Goal: Task Accomplishment & Management: Manage account settings

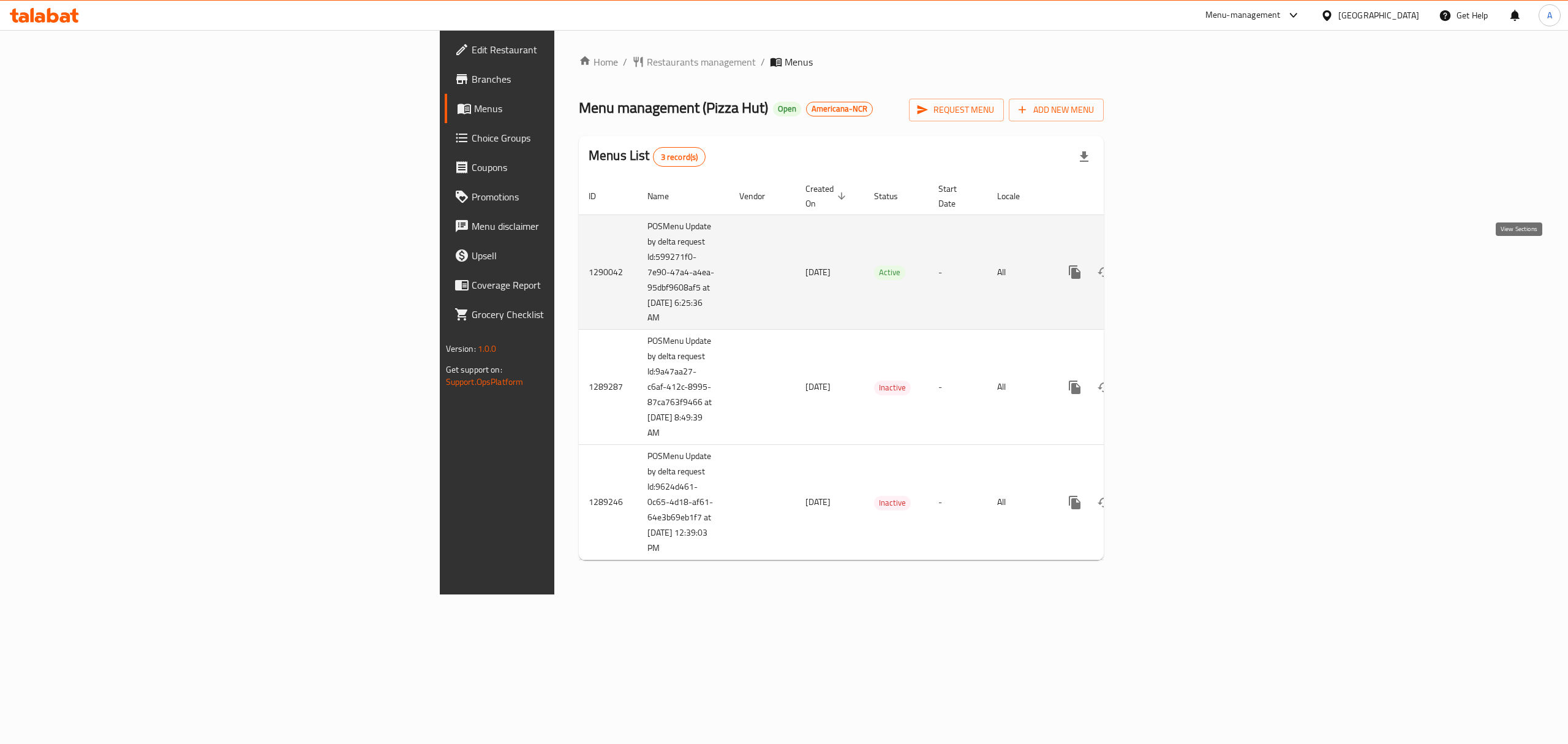
click at [1178, 257] on link "enhanced table" at bounding box center [1163, 272] width 30 height 30
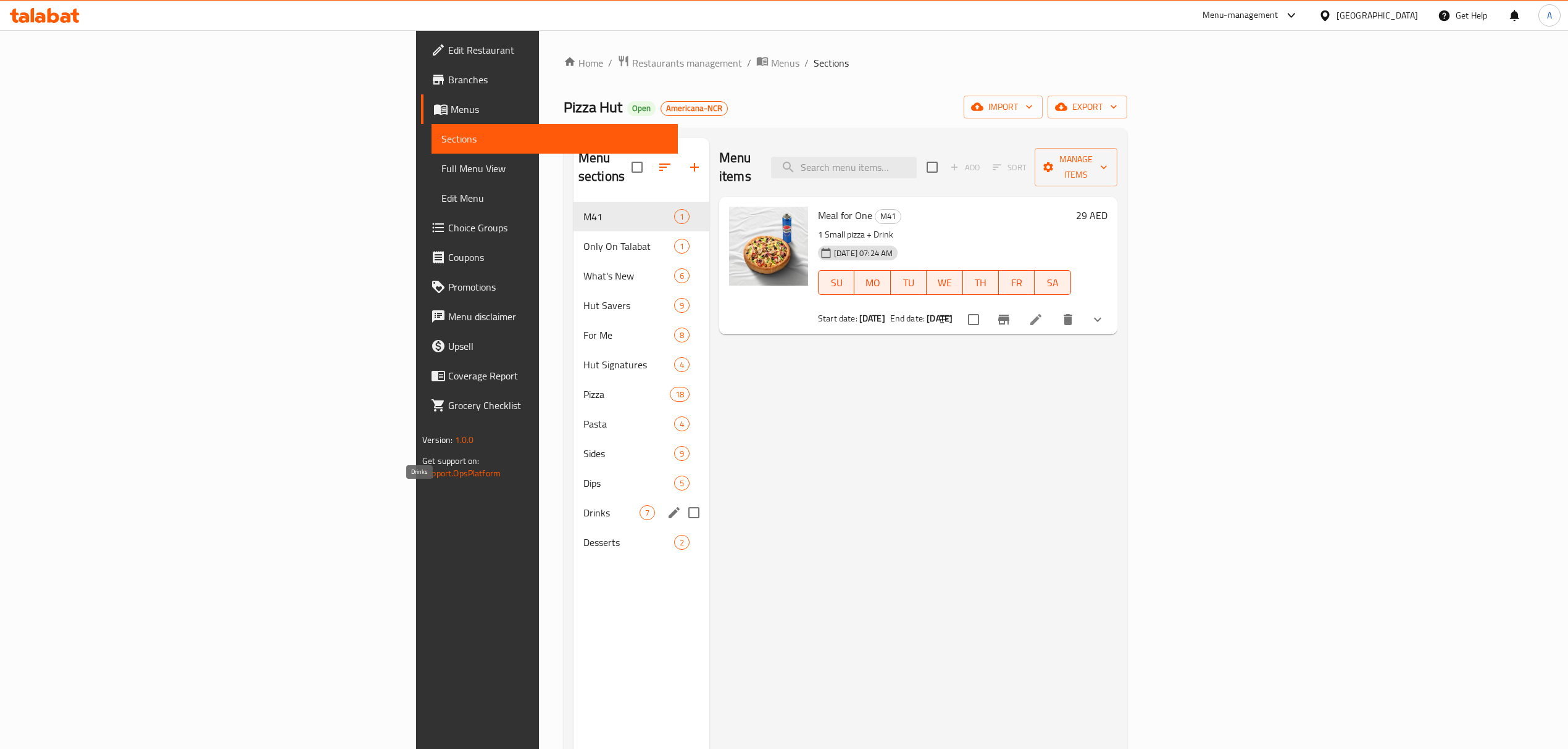
click at [583, 505] on span "Drinks" at bounding box center [611, 513] width 56 height 14
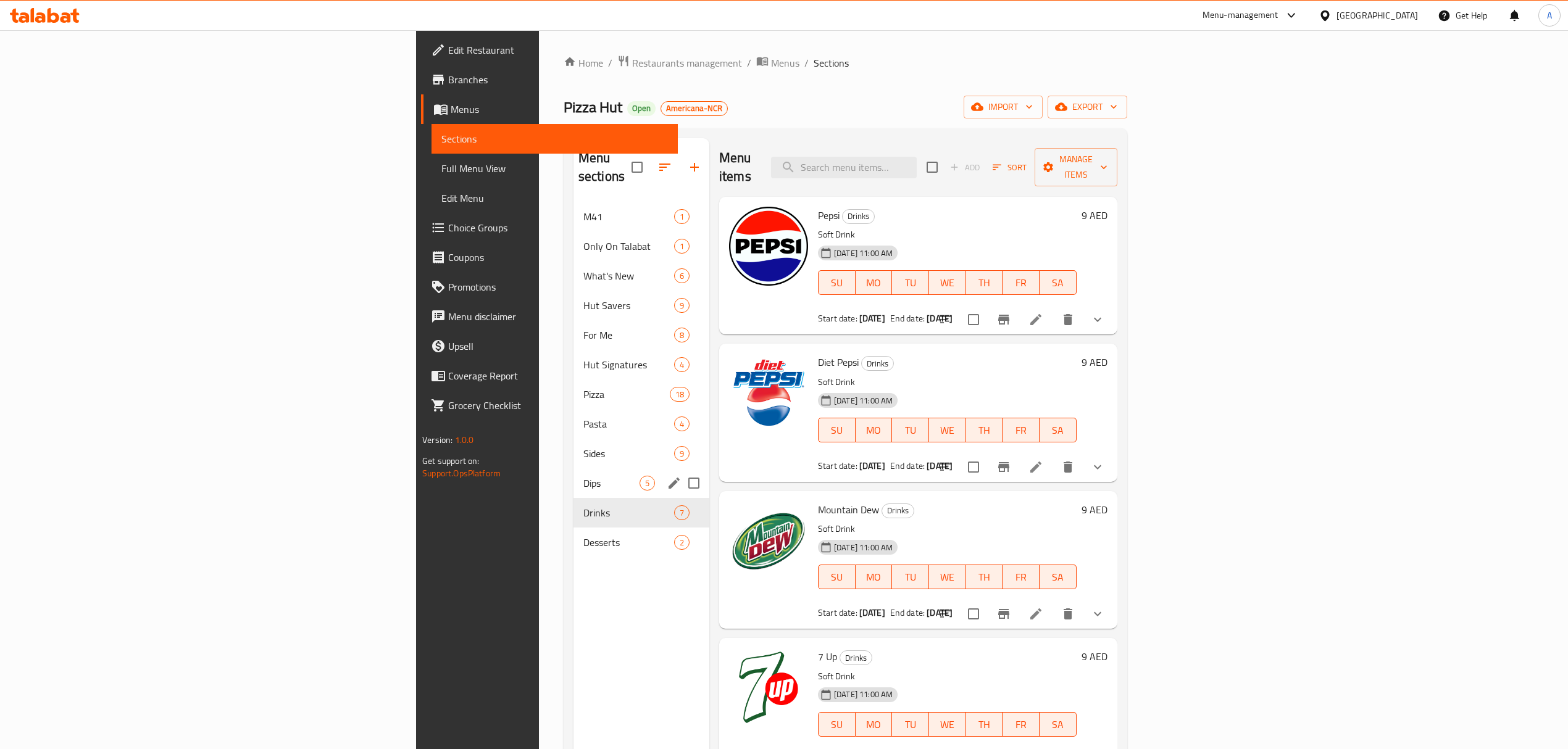
click at [573, 475] on div "Dips 5" at bounding box center [641, 483] width 136 height 30
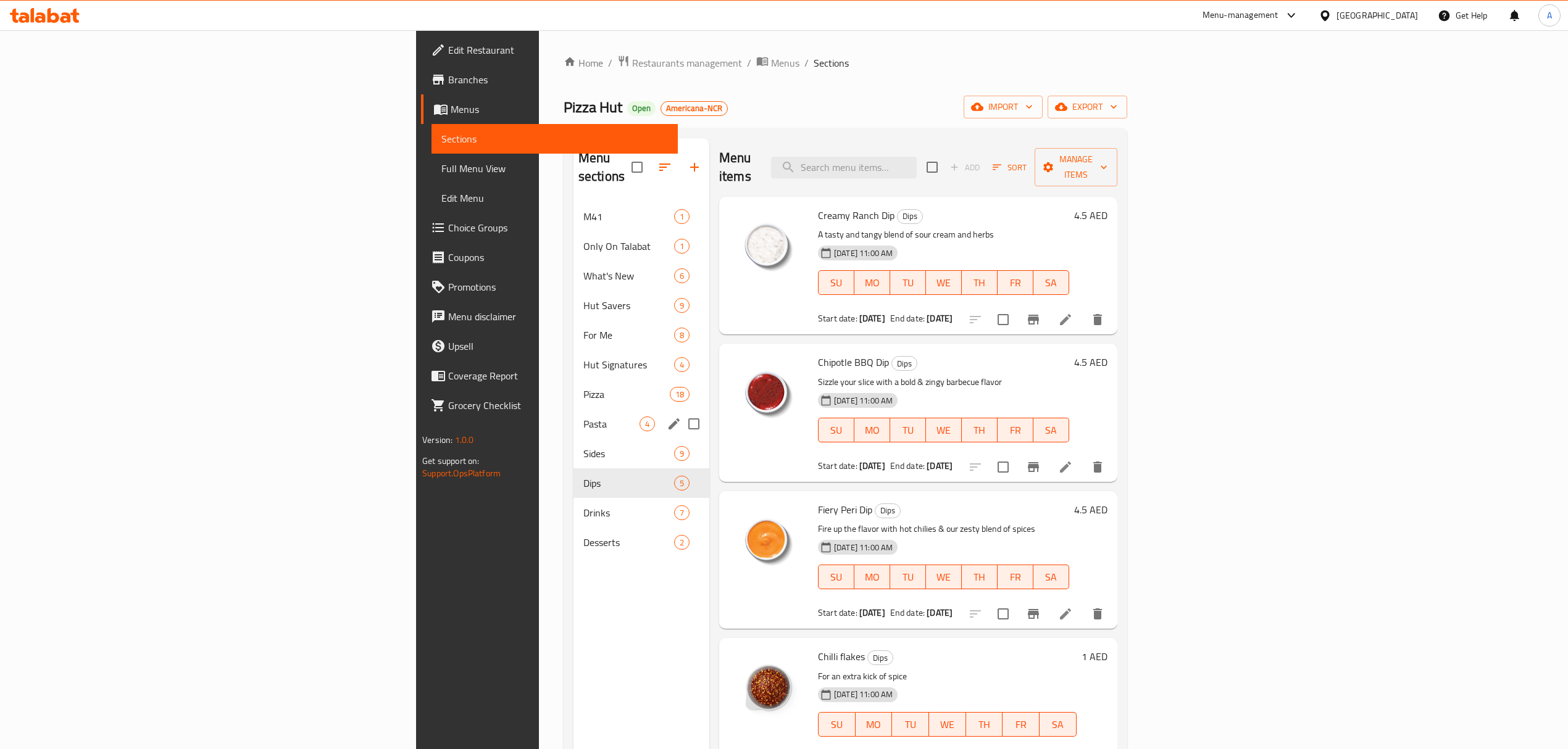
click at [573, 387] on div "Pizza 18" at bounding box center [641, 394] width 136 height 30
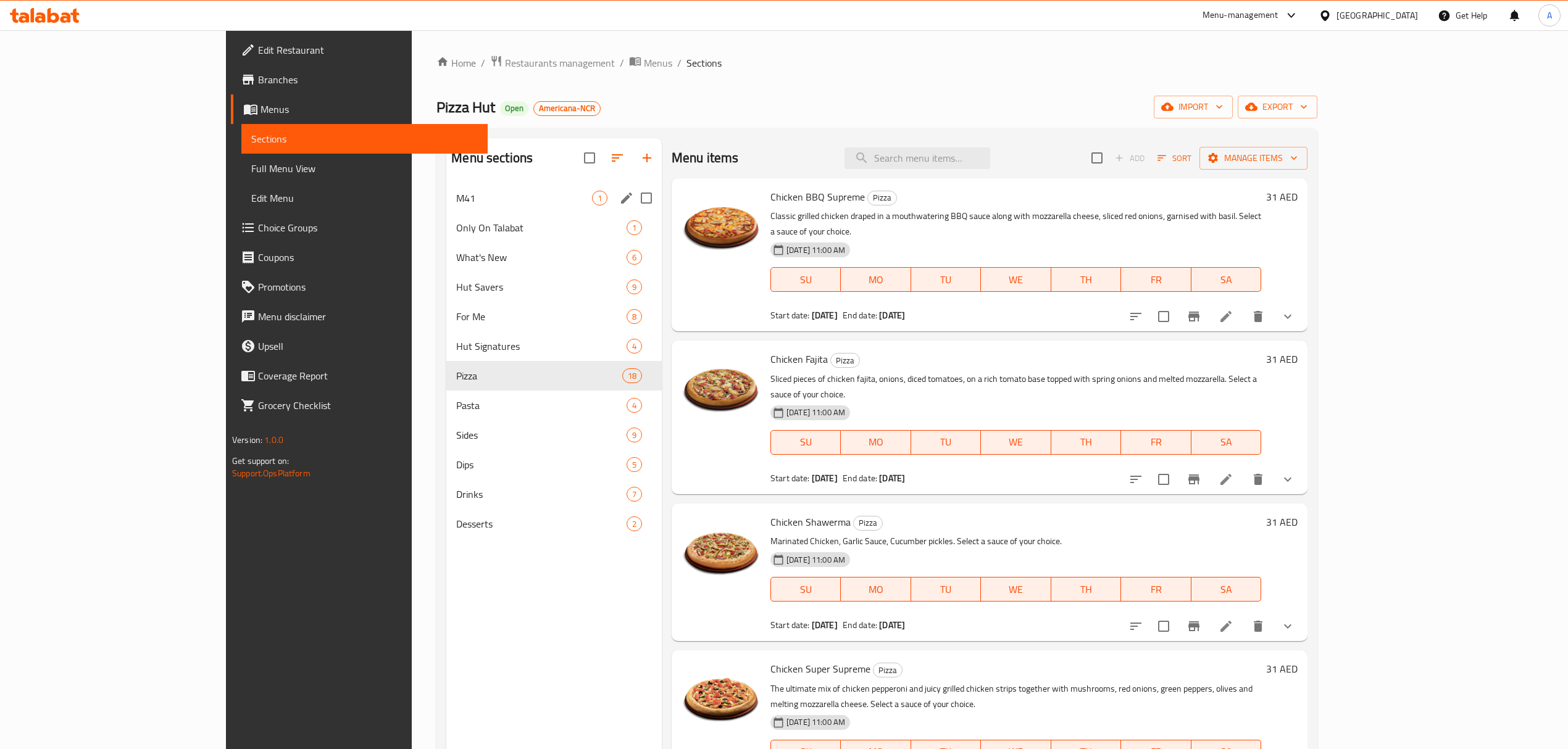
click at [447, 186] on div "M41 1" at bounding box center [554, 197] width 216 height 30
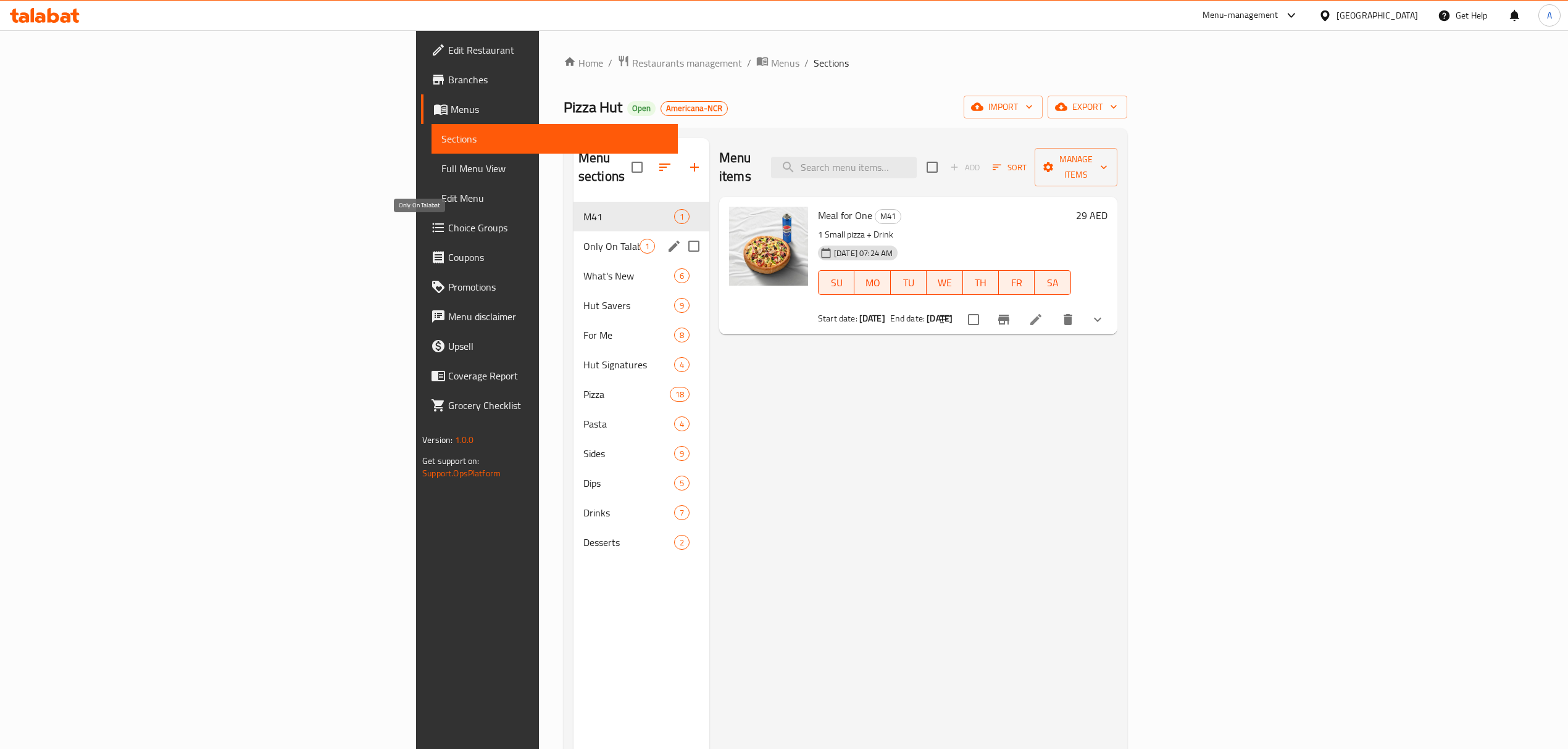
click at [583, 239] on span "Only On Talabat" at bounding box center [611, 246] width 56 height 14
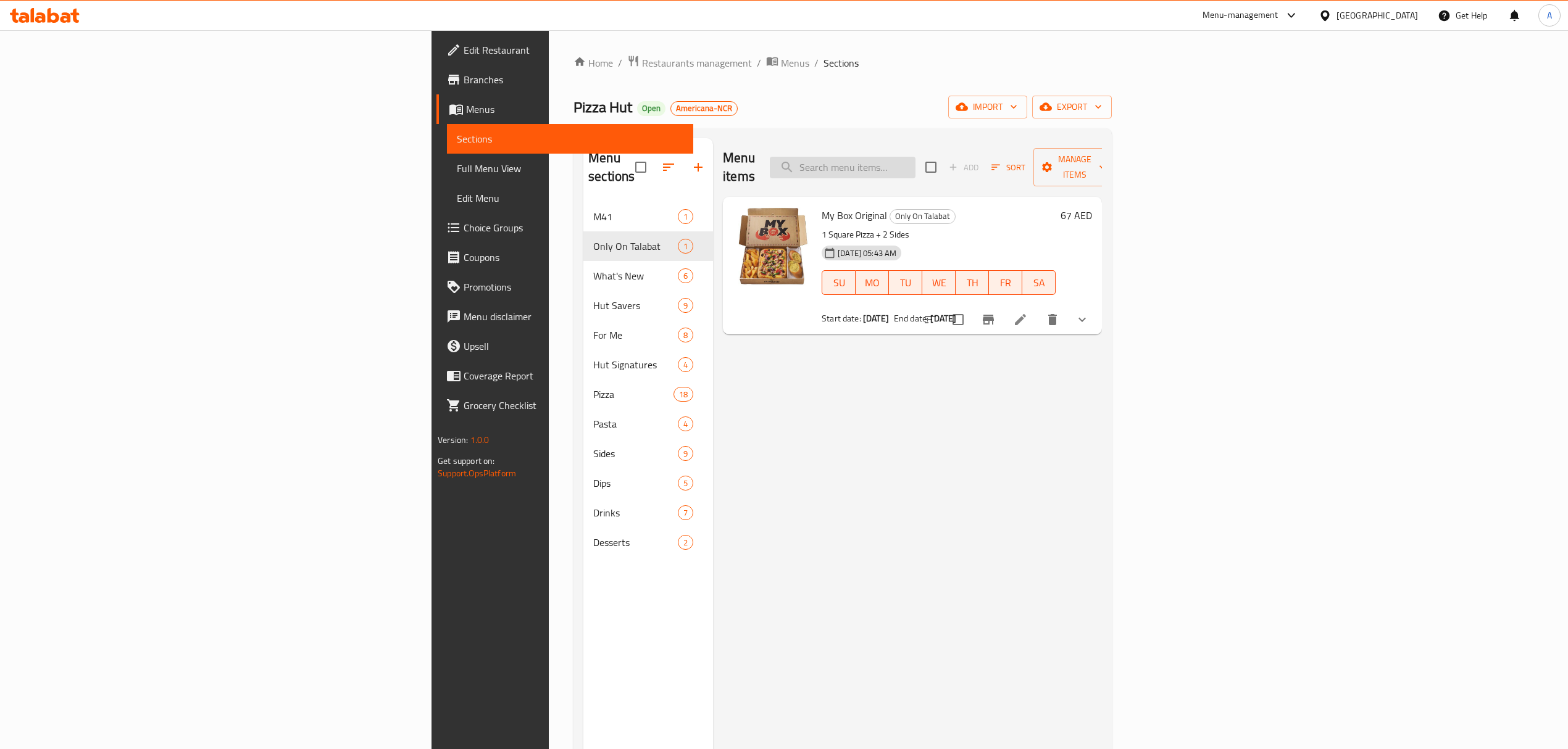
click at [915, 157] on input "search" at bounding box center [842, 168] width 146 height 22
type input "cheeky"
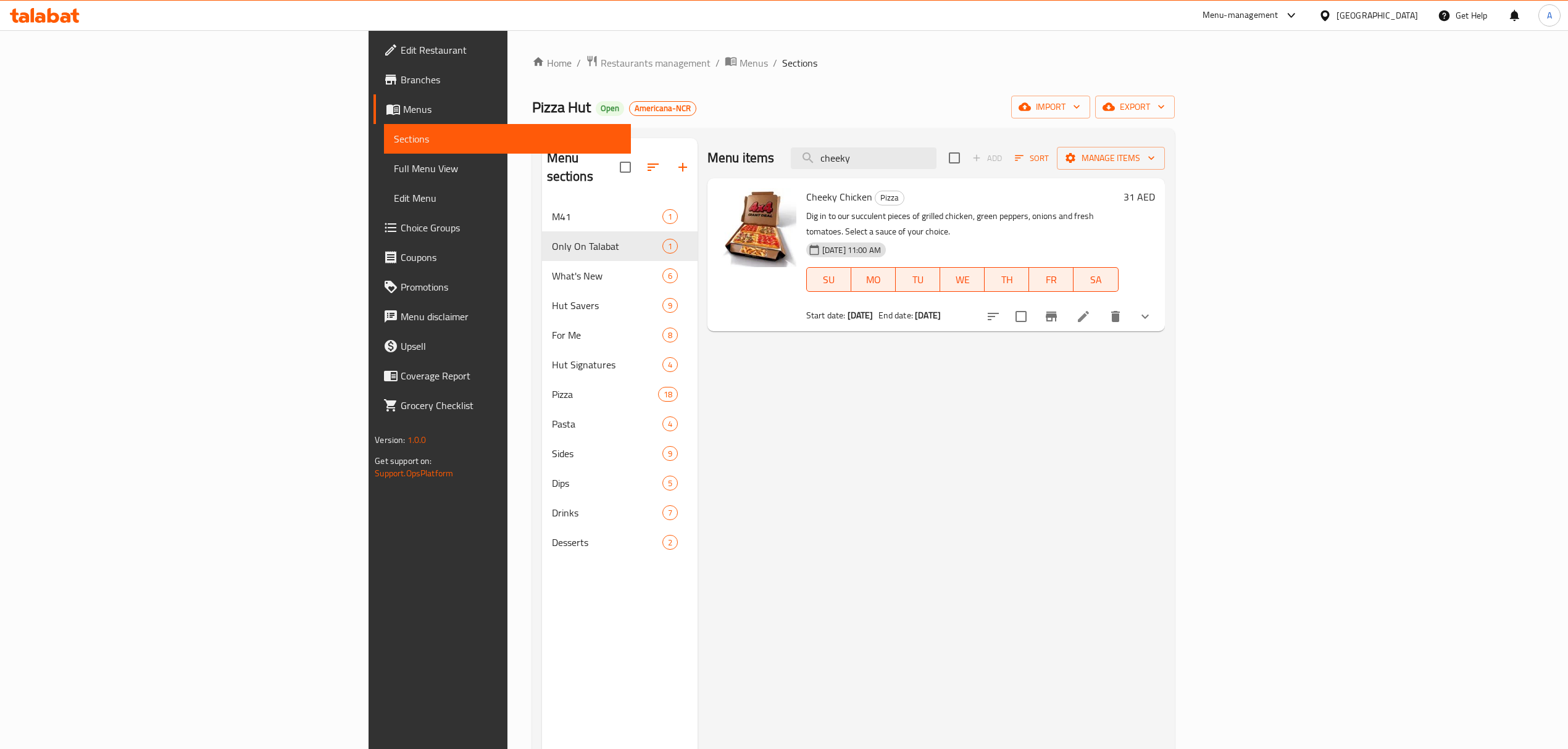
click at [1091, 309] on icon at bounding box center [1083, 316] width 14 height 14
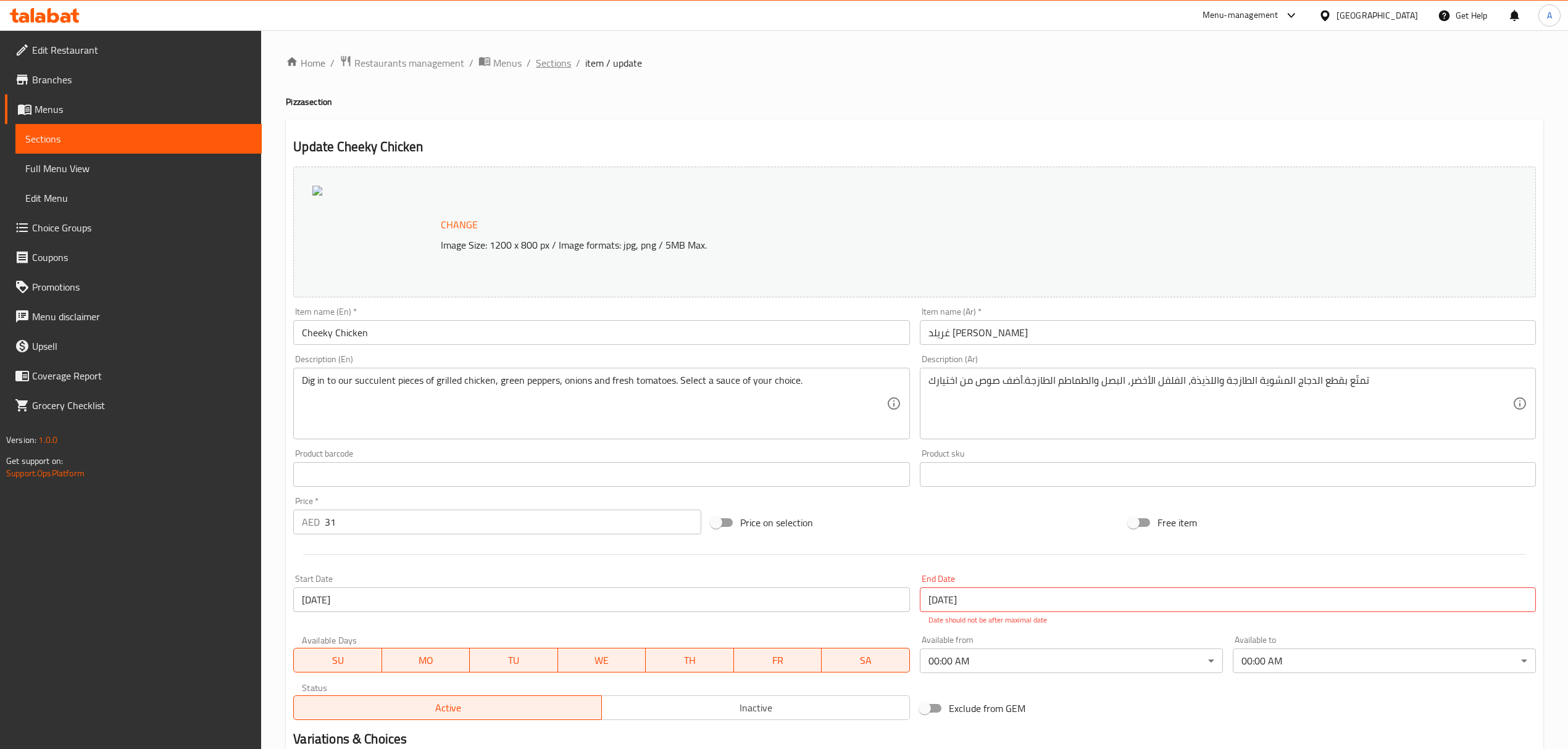
click at [549, 62] on span "Sections" at bounding box center [553, 62] width 35 height 14
